Goal: Information Seeking & Learning: Learn about a topic

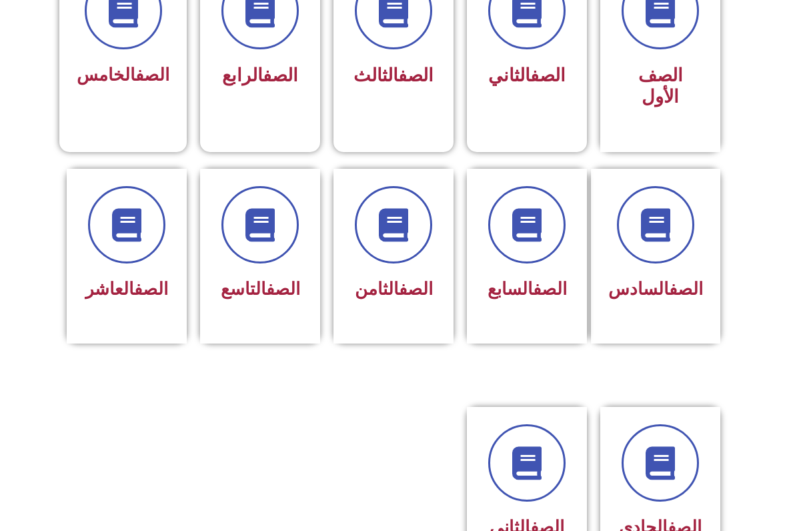
scroll to position [420, 0]
click at [279, 327] on div "الصف التاسع" at bounding box center [260, 255] width 120 height 175
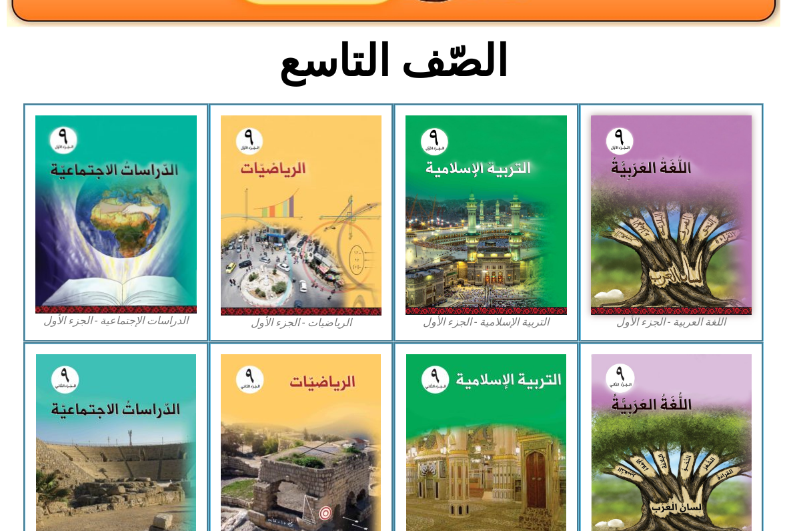
scroll to position [298, 0]
click at [685, 197] on img at bounding box center [671, 214] width 161 height 199
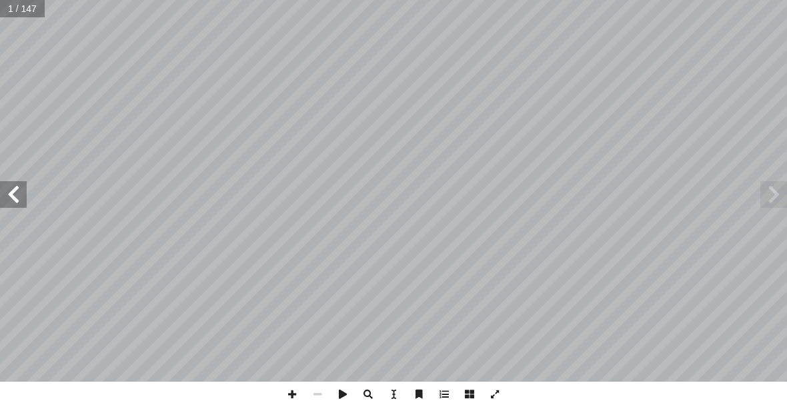
click at [8, 205] on span at bounding box center [13, 194] width 27 height 27
click at [2, 185] on span at bounding box center [13, 194] width 27 height 27
click at [5, 185] on span at bounding box center [13, 194] width 27 height 27
click at [6, 181] on span at bounding box center [13, 194] width 27 height 27
click at [7, 183] on span at bounding box center [13, 194] width 27 height 27
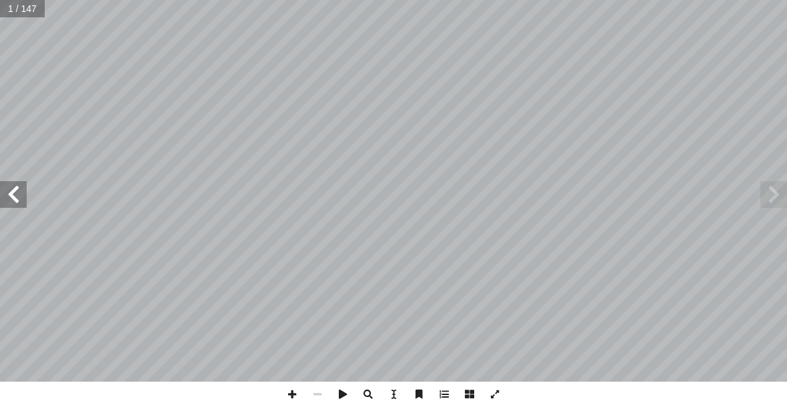
click at [6, 184] on span at bounding box center [13, 194] width 27 height 27
click at [776, 197] on span at bounding box center [773, 194] width 27 height 27
click at [761, 203] on span at bounding box center [773, 194] width 27 height 27
click at [766, 194] on span at bounding box center [773, 194] width 27 height 27
click at [767, 191] on span at bounding box center [773, 194] width 27 height 27
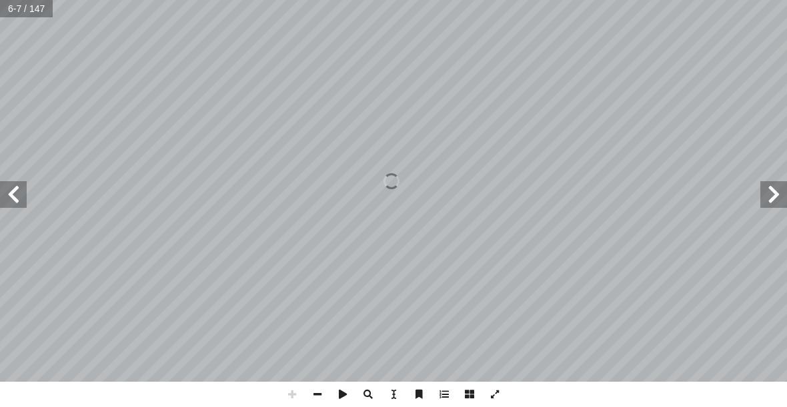
click at [5, 184] on span at bounding box center [13, 194] width 27 height 27
click at [17, 186] on span at bounding box center [13, 194] width 27 height 27
click at [781, 199] on span at bounding box center [773, 194] width 27 height 27
click at [765, 191] on span at bounding box center [773, 194] width 27 height 27
click at [766, 195] on span at bounding box center [773, 194] width 27 height 27
